Goal: Task Accomplishment & Management: Manage account settings

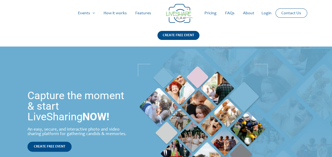
click at [270, 14] on link "Login" at bounding box center [266, 13] width 19 height 17
click at [264, 16] on link "Login" at bounding box center [266, 13] width 19 height 17
click at [263, 15] on link "Login" at bounding box center [266, 13] width 19 height 17
